Goal: Contribute content: Contribute content

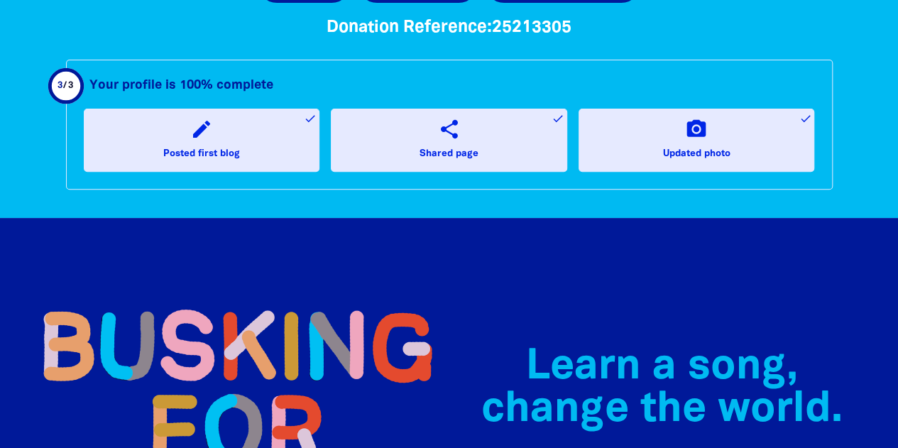
scroll to position [74, 0]
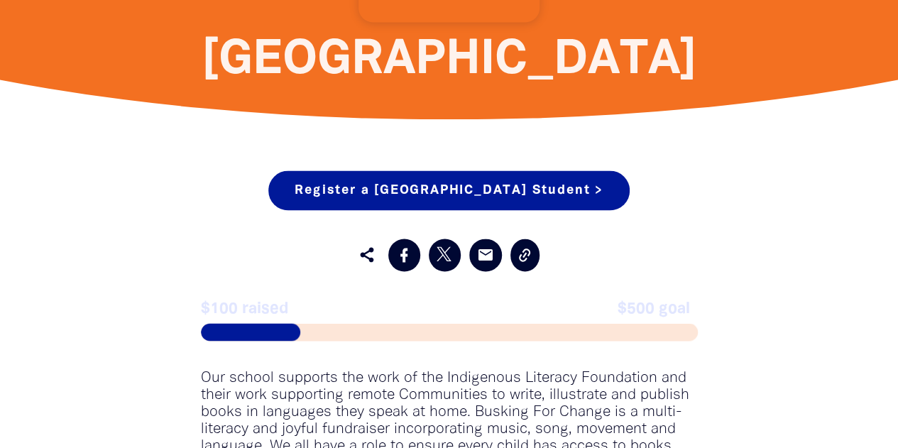
scroll to position [1037, 0]
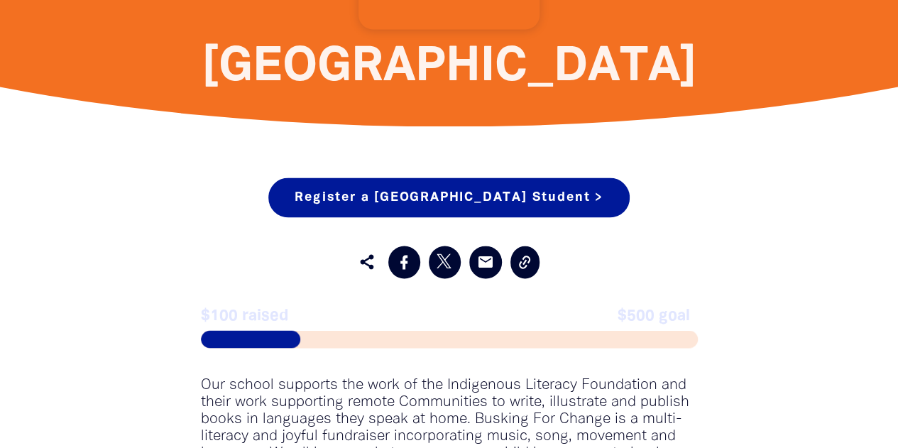
click at [251, 323] on span "$100 raised" at bounding box center [325, 315] width 249 height 17
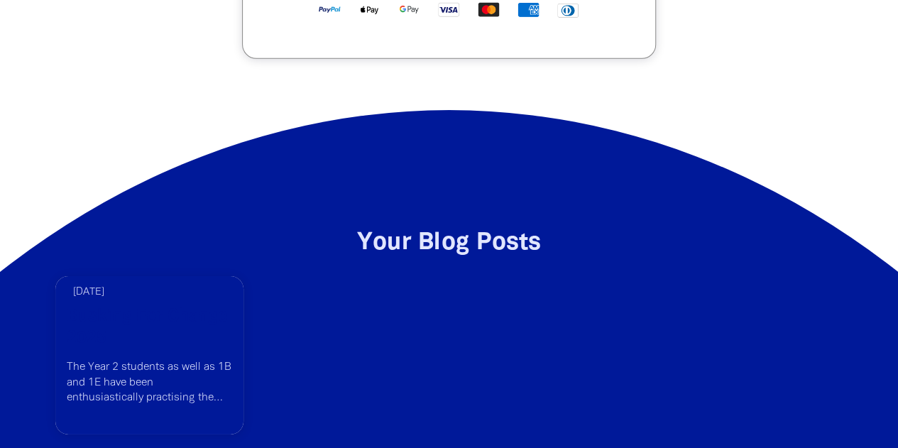
scroll to position [2146, 0]
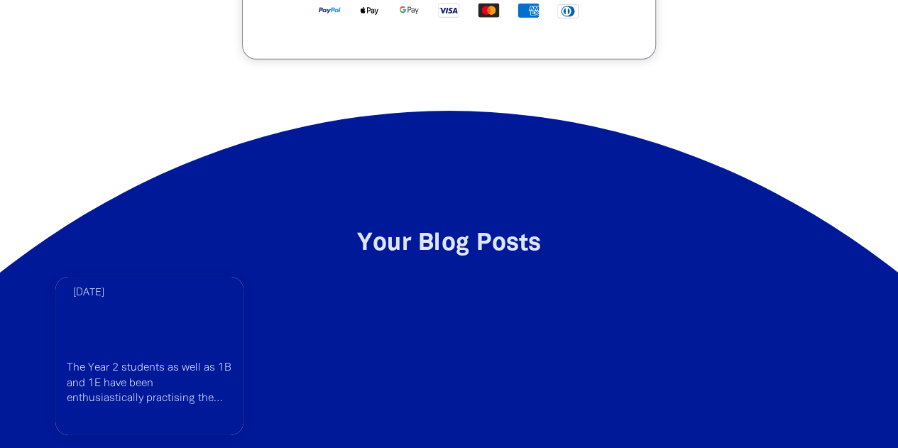
drag, startPoint x: 341, startPoint y: 301, endPoint x: 246, endPoint y: 113, distance: 210.9
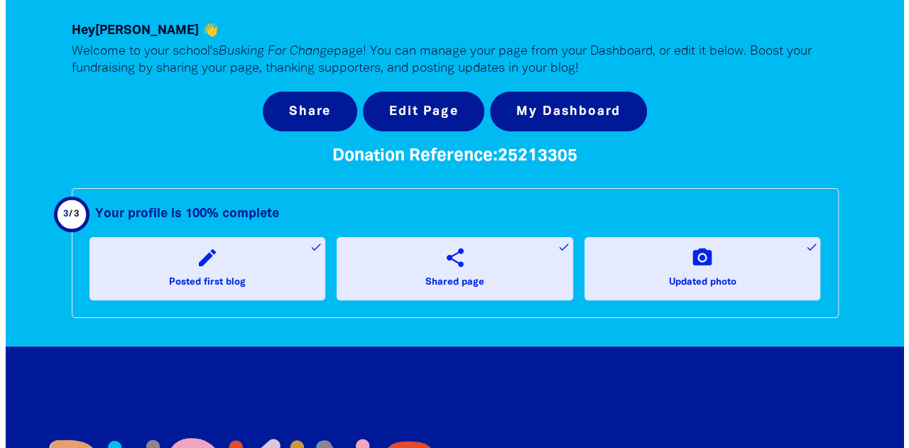
scroll to position [61, 0]
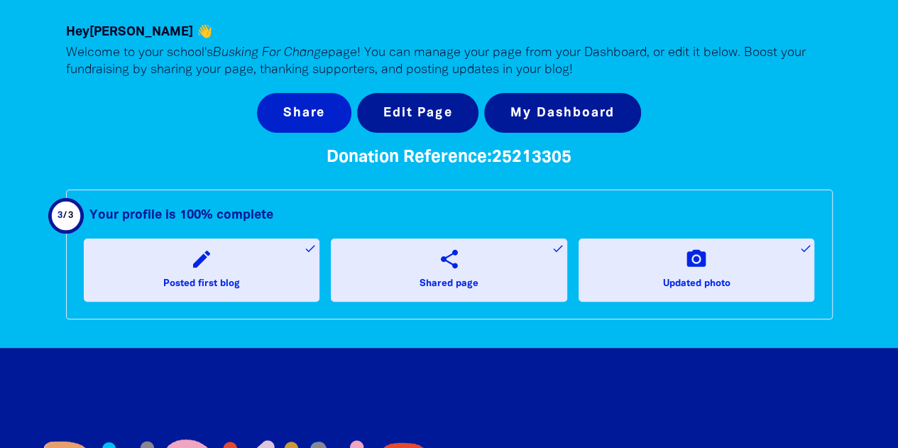
click at [318, 113] on button "Share" at bounding box center [304, 113] width 94 height 40
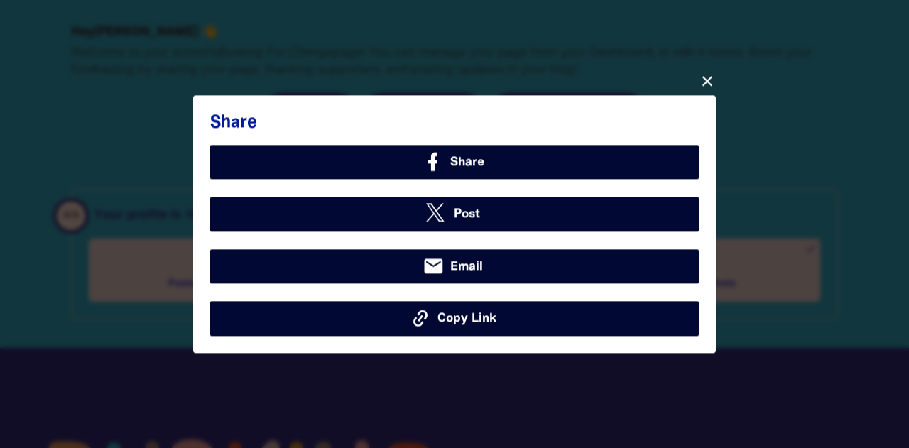
click at [707, 83] on icon "close" at bounding box center [707, 80] width 17 height 17
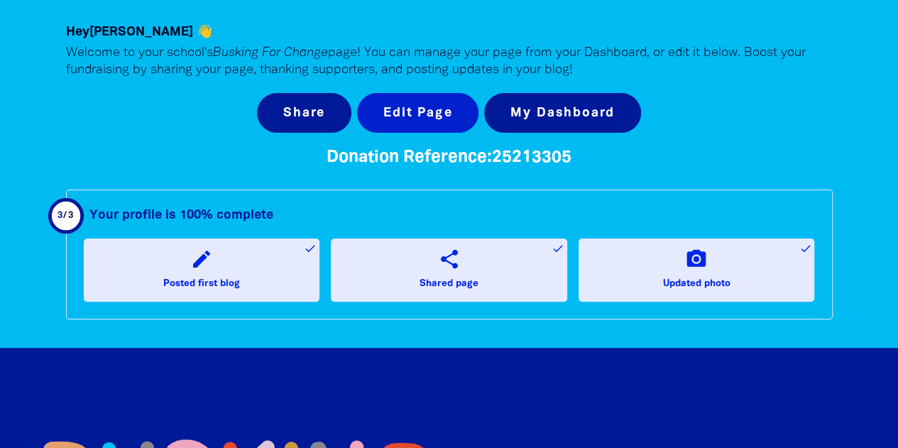
click at [429, 116] on button "Edit Page" at bounding box center [417, 113] width 121 height 40
select select "school"
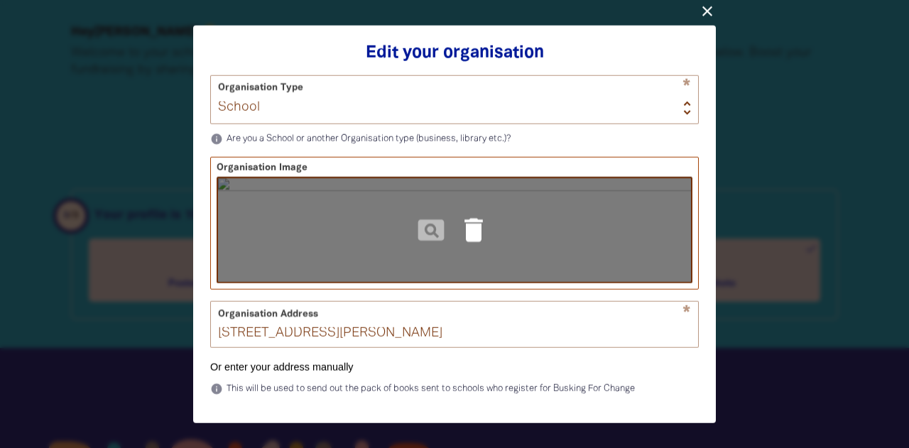
click at [466, 229] on icon "delete" at bounding box center [473, 229] width 31 height 31
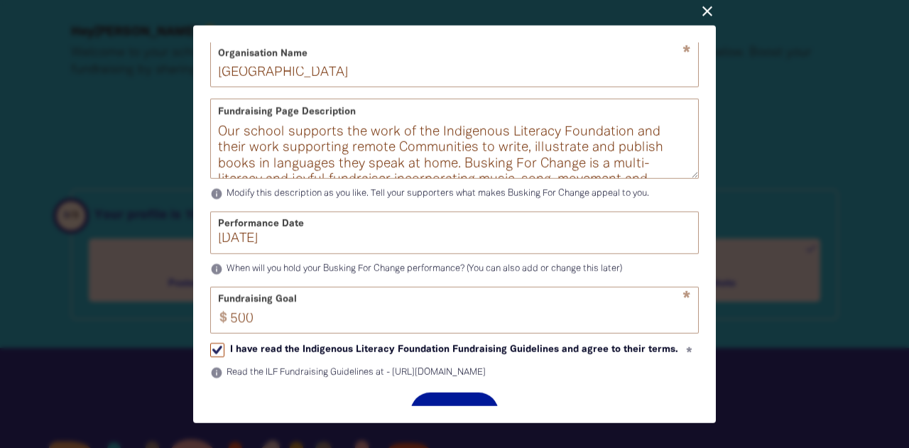
scroll to position [530, 0]
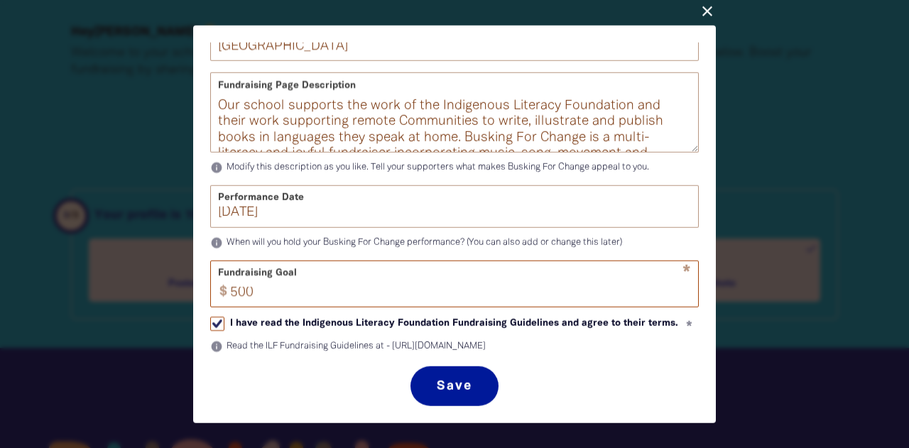
click at [244, 272] on input "500" at bounding box center [460, 283] width 476 height 45
type input "150"
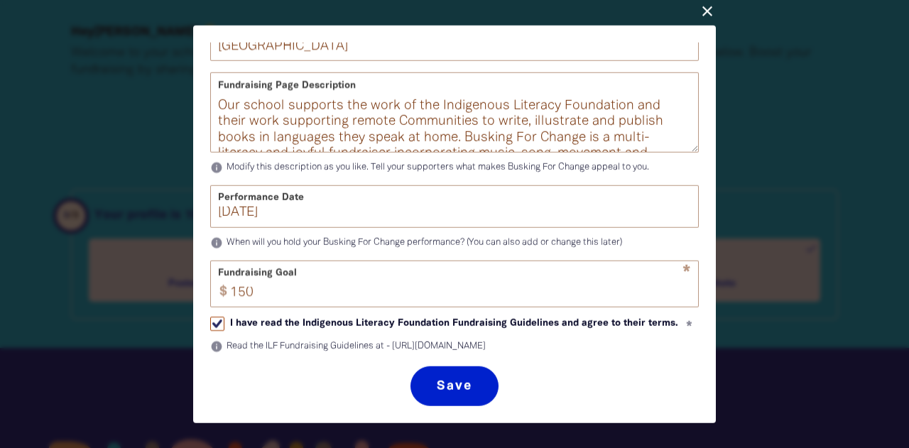
click at [456, 381] on button "Save" at bounding box center [453, 386] width 87 height 40
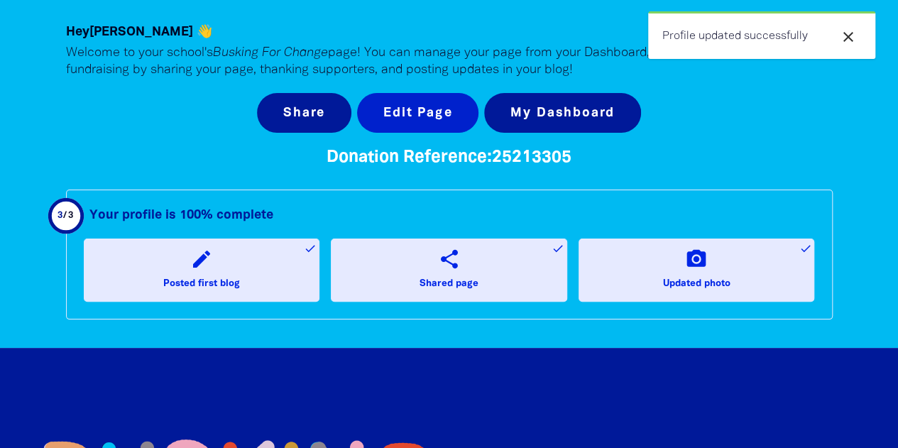
click at [409, 118] on button "Edit Page" at bounding box center [417, 113] width 121 height 40
select select "school"
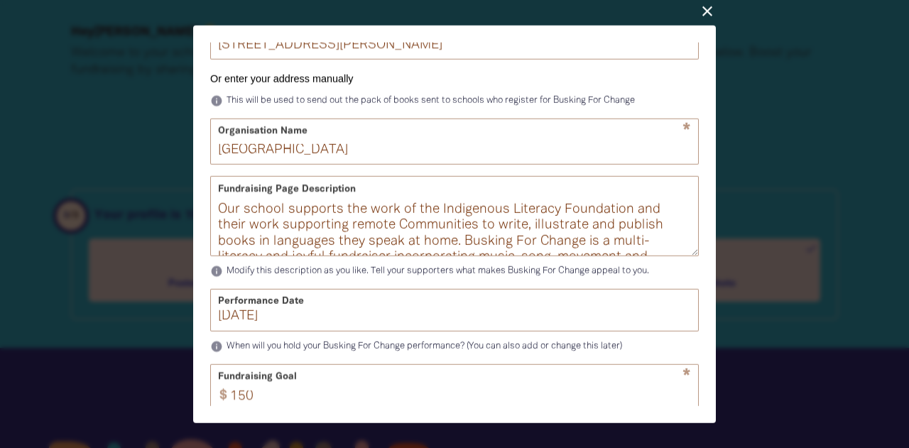
scroll to position [62, 0]
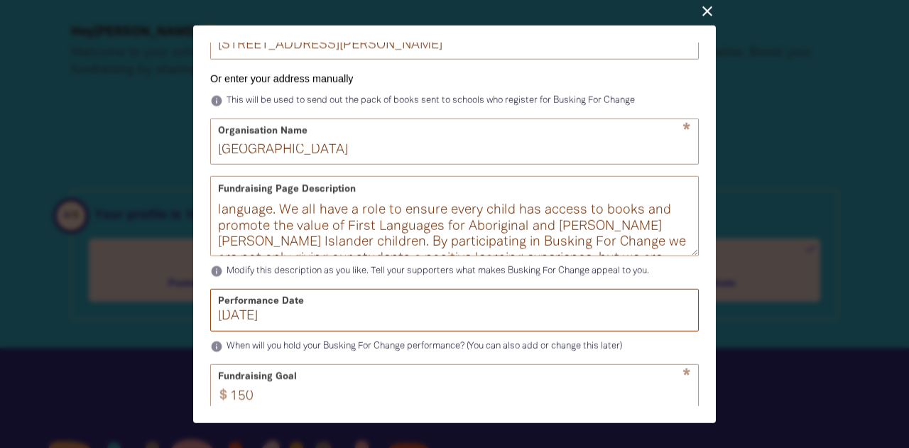
click at [230, 323] on input "08/08/2025" at bounding box center [454, 316] width 473 height 13
click at [251, 323] on input "17/08/2025" at bounding box center [454, 316] width 473 height 13
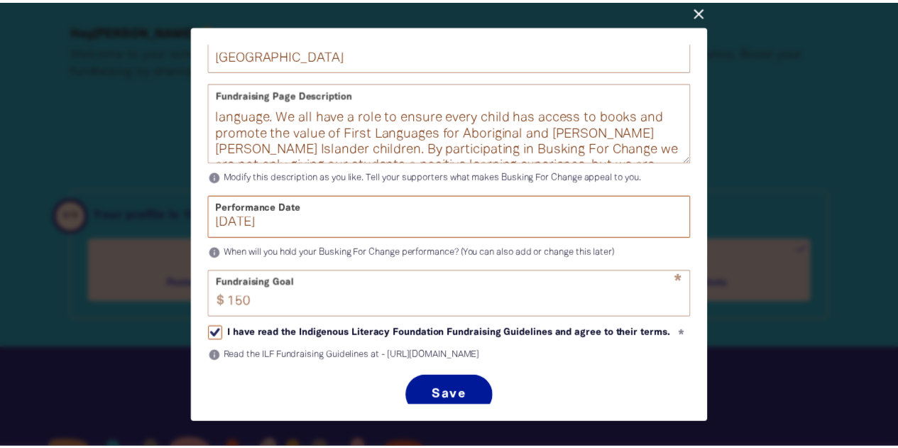
scroll to position [530, 0]
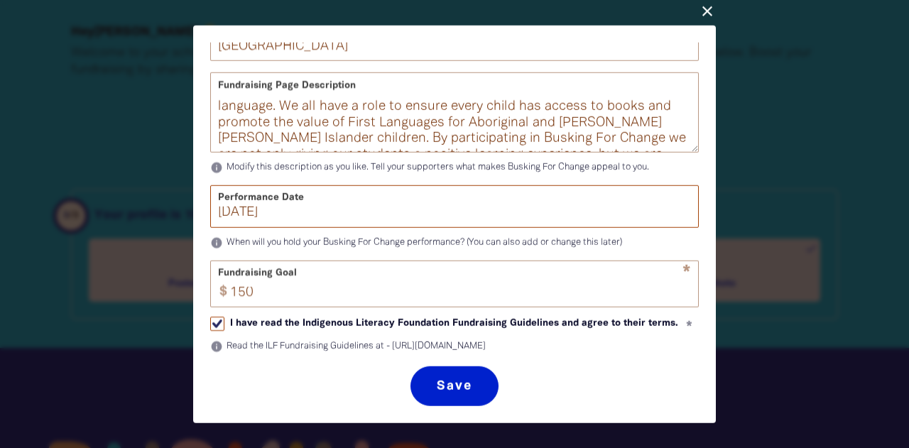
type input "17/10/2025"
click at [462, 380] on button "Save" at bounding box center [453, 386] width 87 height 40
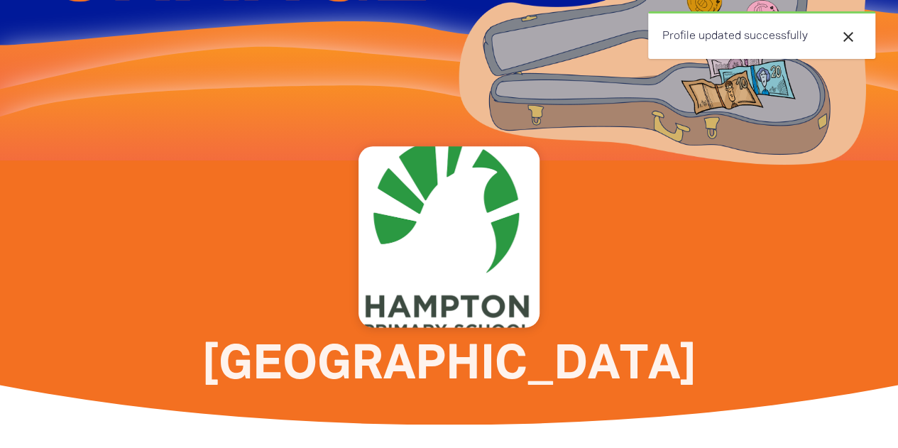
scroll to position [738, 0]
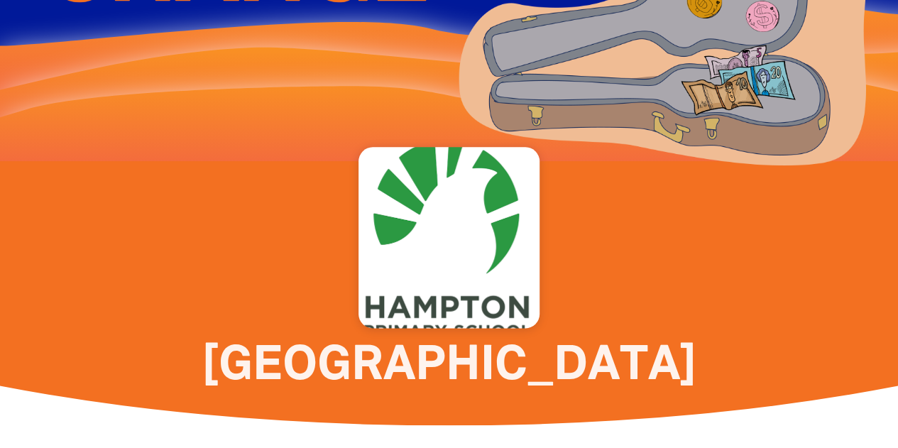
click at [466, 256] on div at bounding box center [449, 237] width 181 height 181
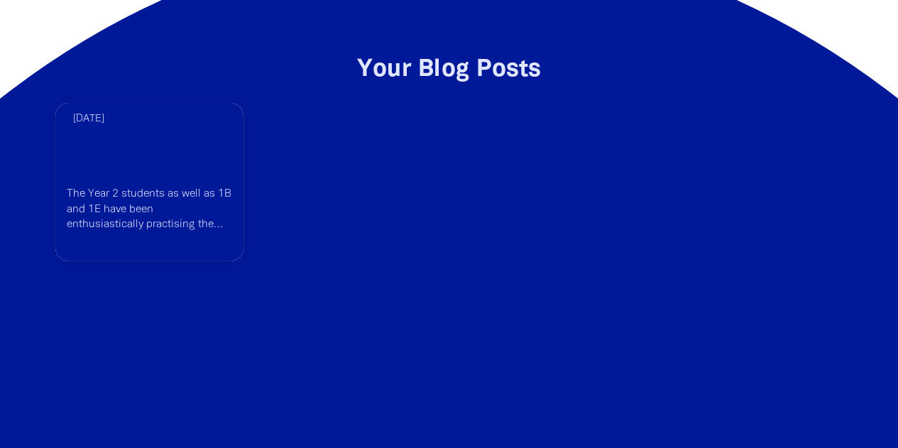
scroll to position [2326, 0]
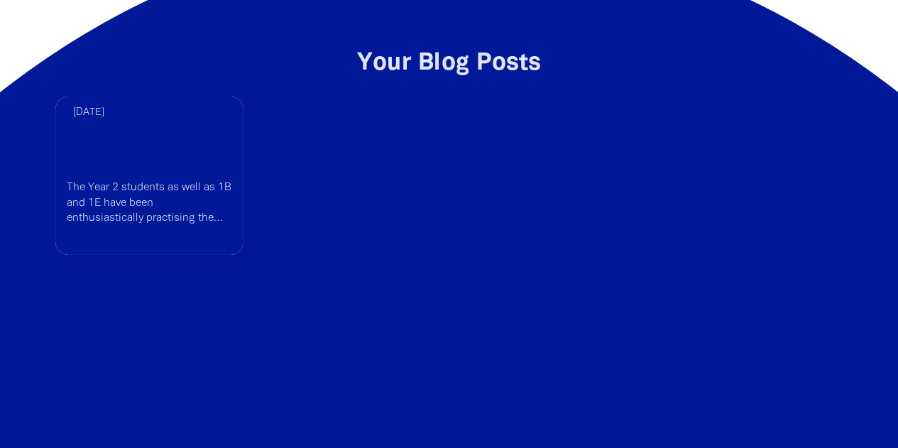
click at [209, 224] on link "Read more" at bounding box center [149, 176] width 189 height 158
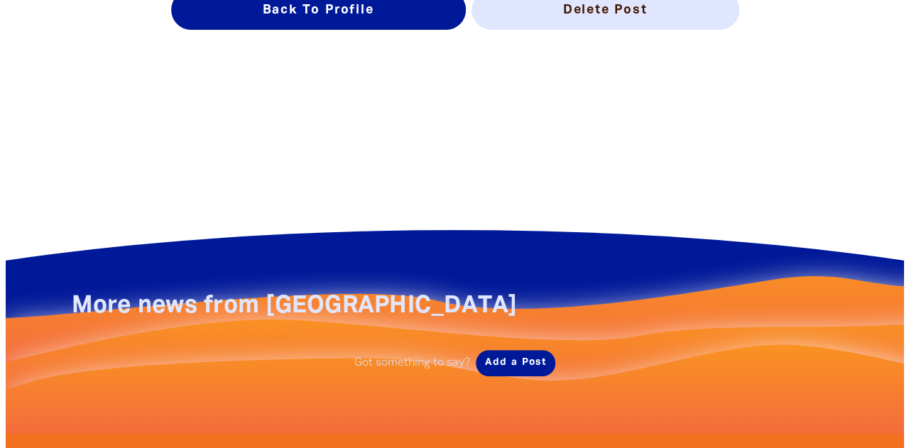
scroll to position [666, 0]
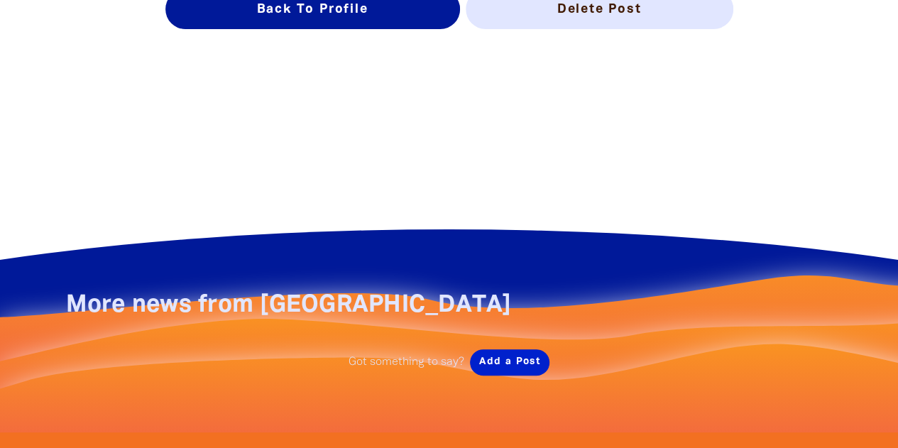
click at [513, 363] on button "Add a Post" at bounding box center [510, 362] width 80 height 26
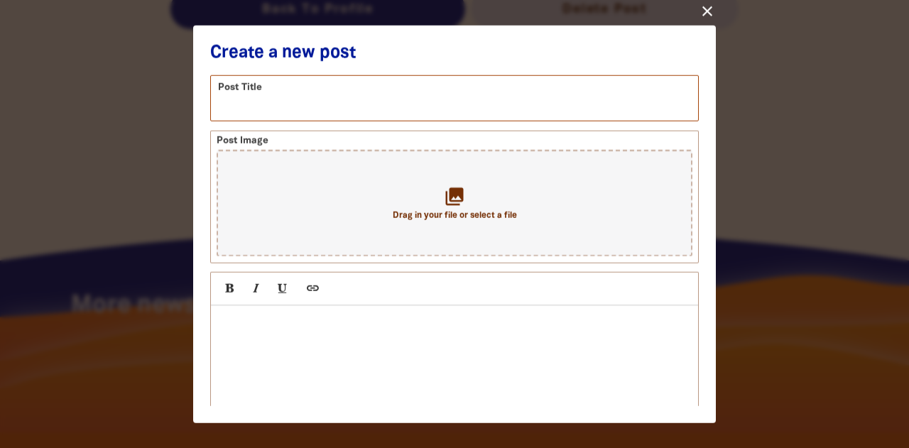
click at [325, 111] on input "text" at bounding box center [454, 97] width 487 height 45
type input "Getting ready for our performance"
click at [260, 336] on div at bounding box center [454, 377] width 487 height 142
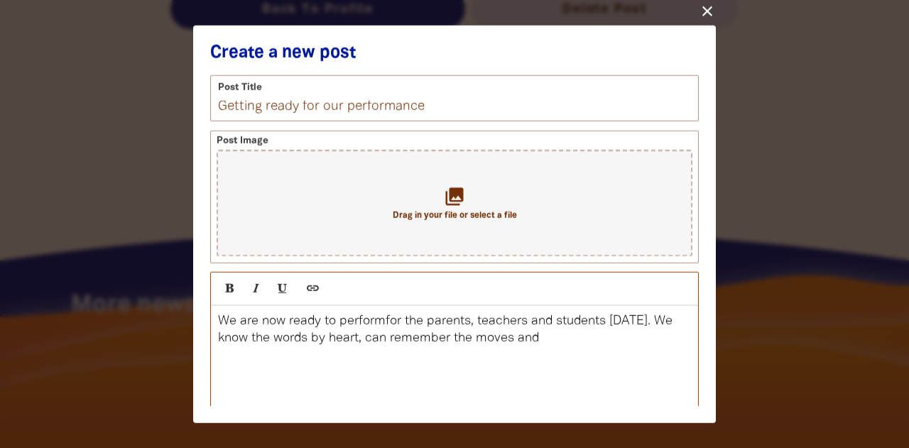
click at [383, 323] on p "We are now ready to performfor the parents, teachers and students on Friday. We…" at bounding box center [454, 330] width 473 height 34
click at [581, 340] on p "We are now ready to perform for the parents, teachers and students on Friday. W…" at bounding box center [454, 330] width 473 height 34
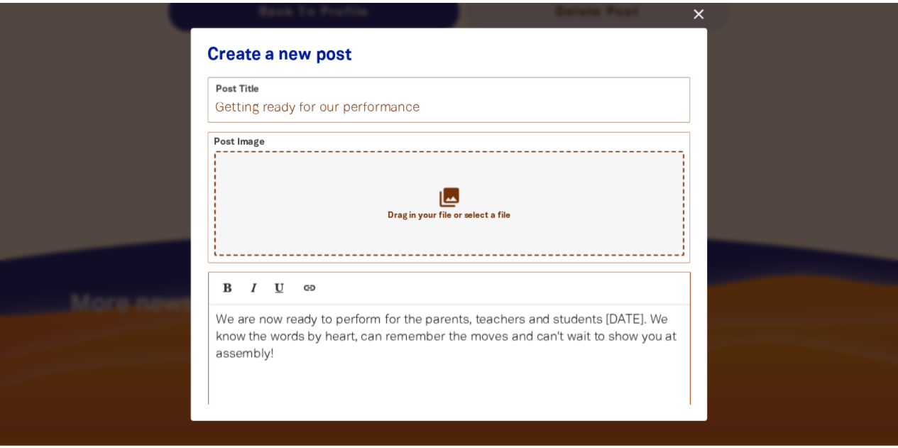
scroll to position [102, 0]
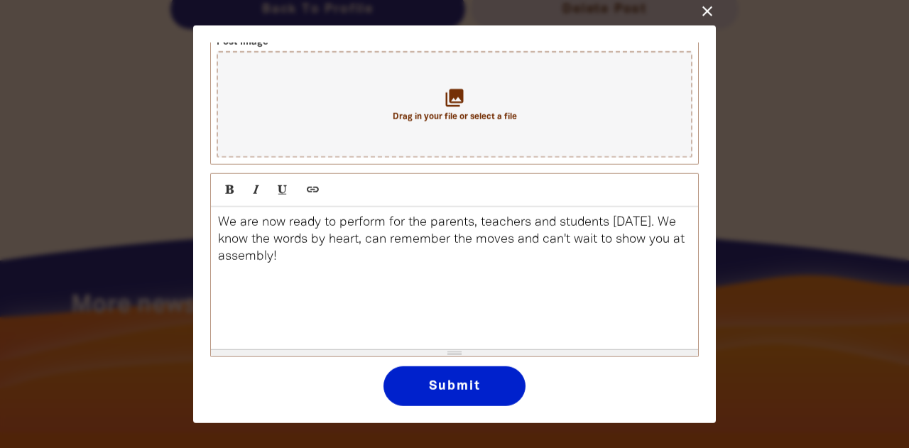
click at [501, 374] on button "Submit" at bounding box center [454, 386] width 142 height 40
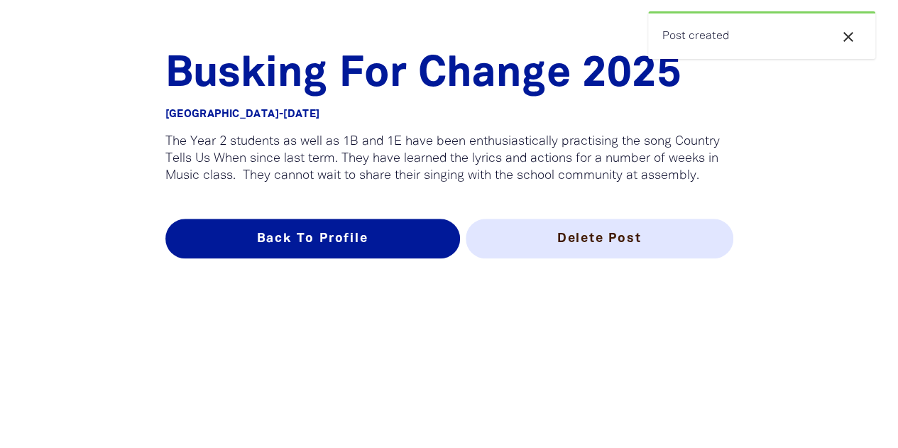
scroll to position [435, 0]
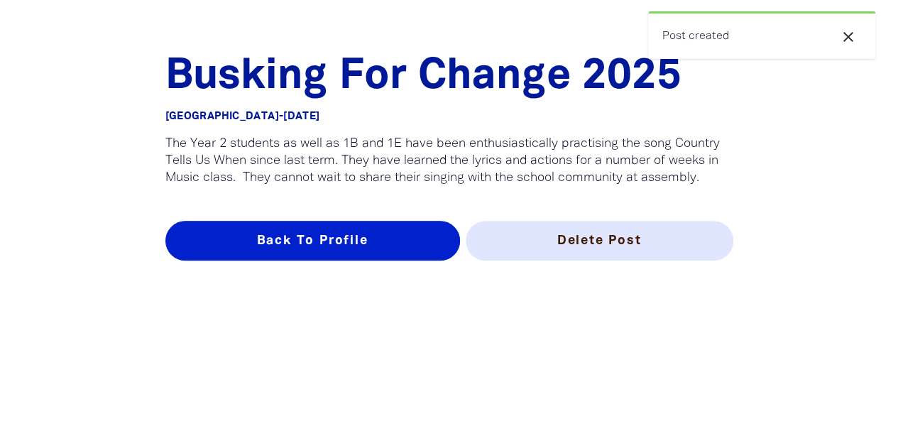
click at [383, 238] on link "Back To Profile" at bounding box center [312, 241] width 295 height 40
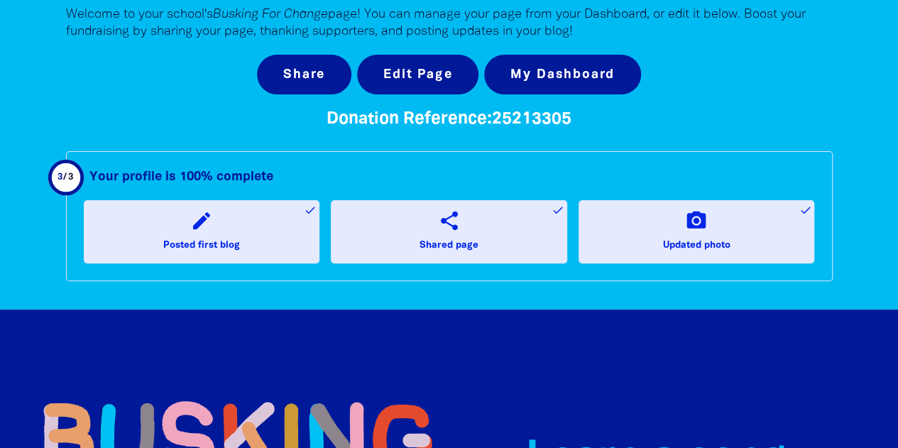
scroll to position [21, 0]
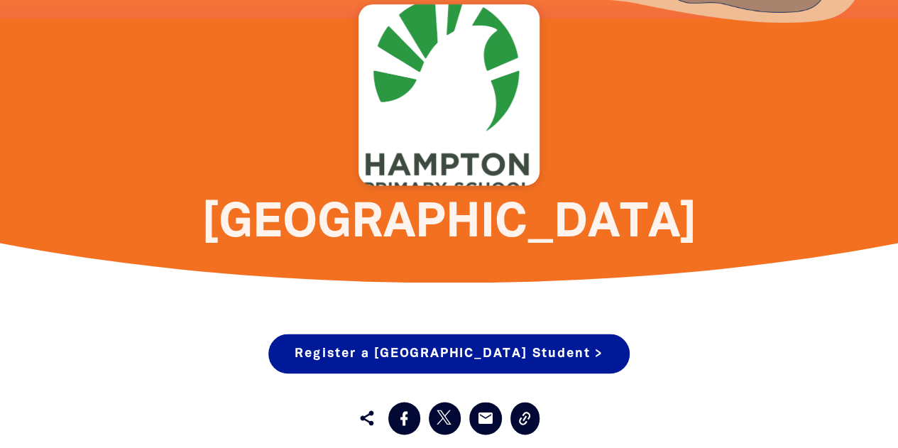
scroll to position [882, 0]
